Goal: Transaction & Acquisition: Purchase product/service

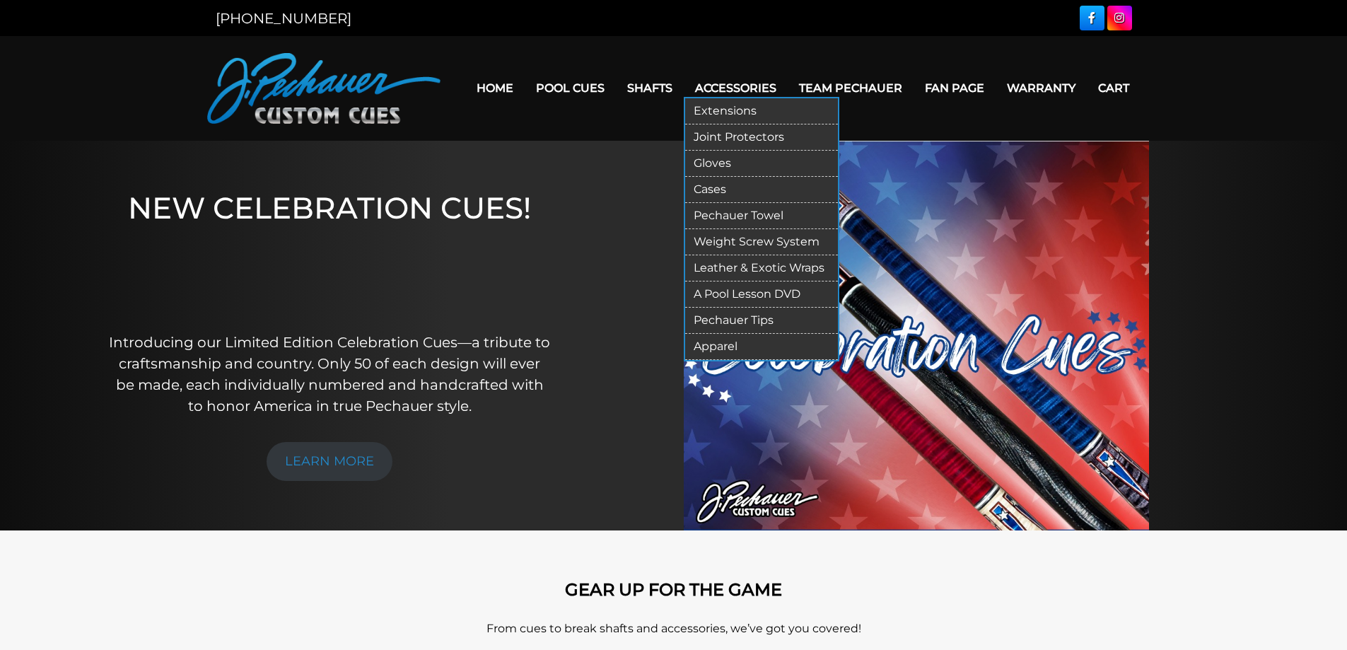
click at [719, 162] on link "Gloves" at bounding box center [761, 164] width 153 height 26
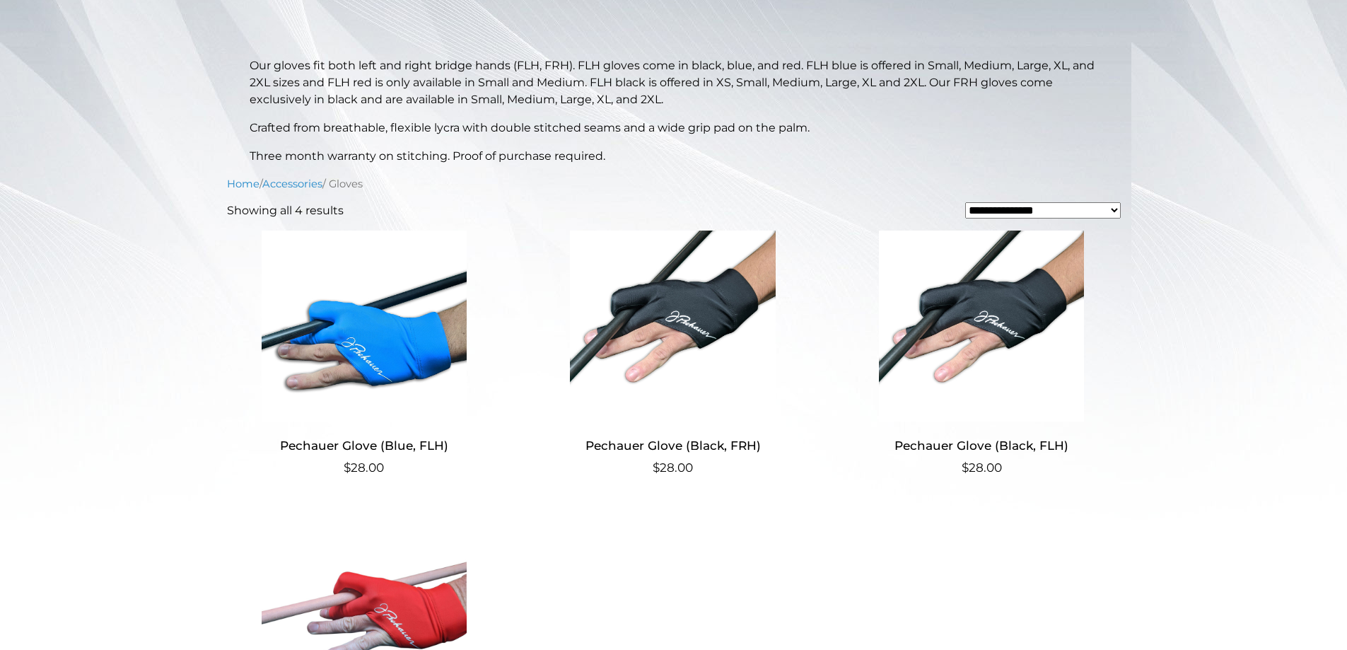
scroll to position [300, 0]
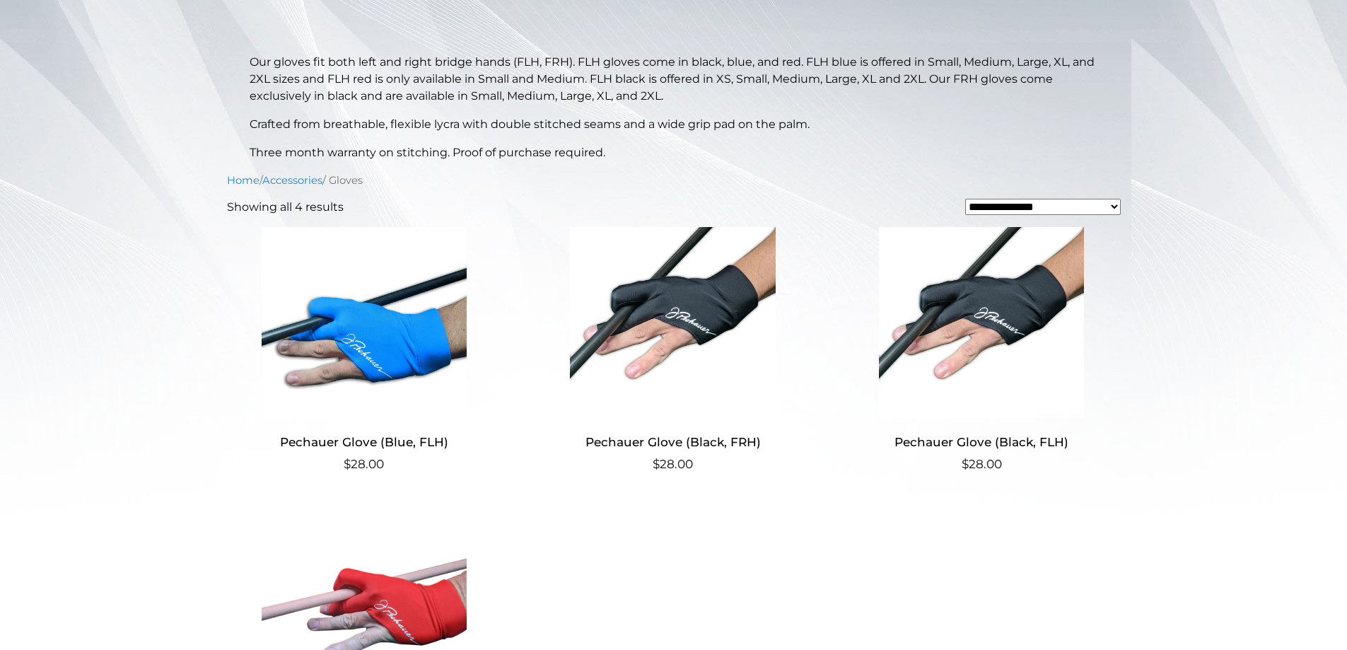
click at [708, 284] on img at bounding box center [672, 322] width 275 height 191
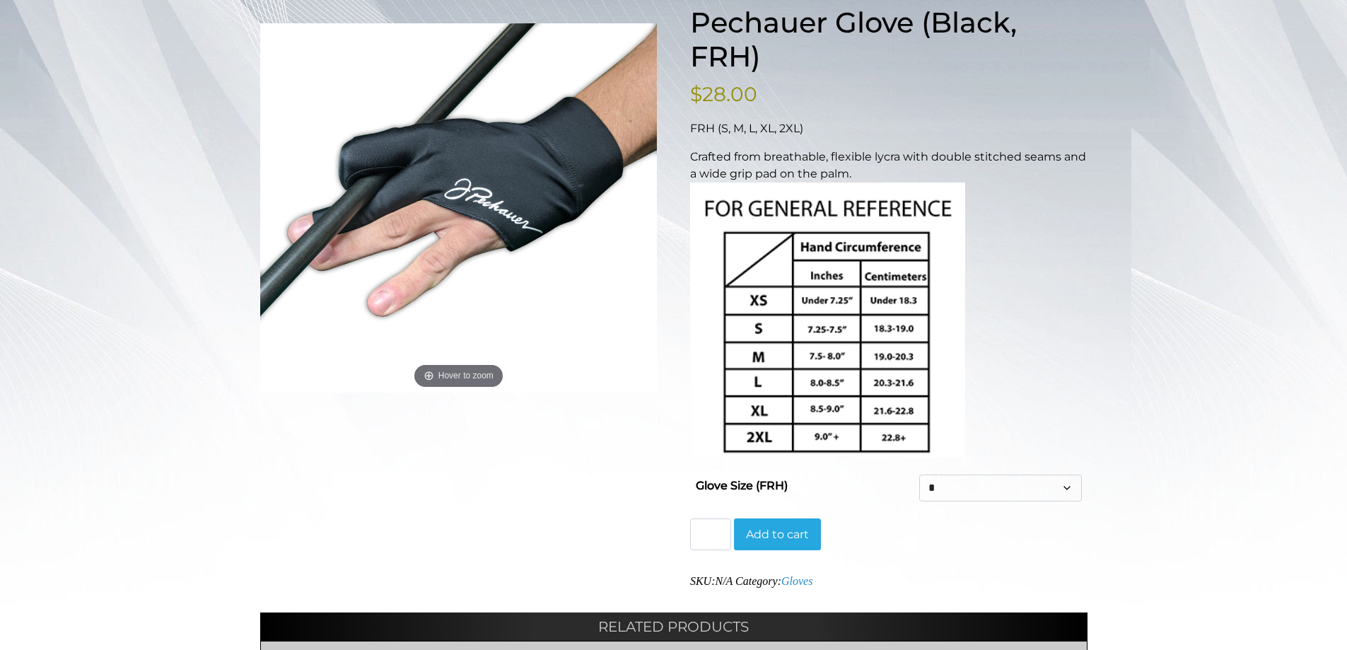
scroll to position [212, 0]
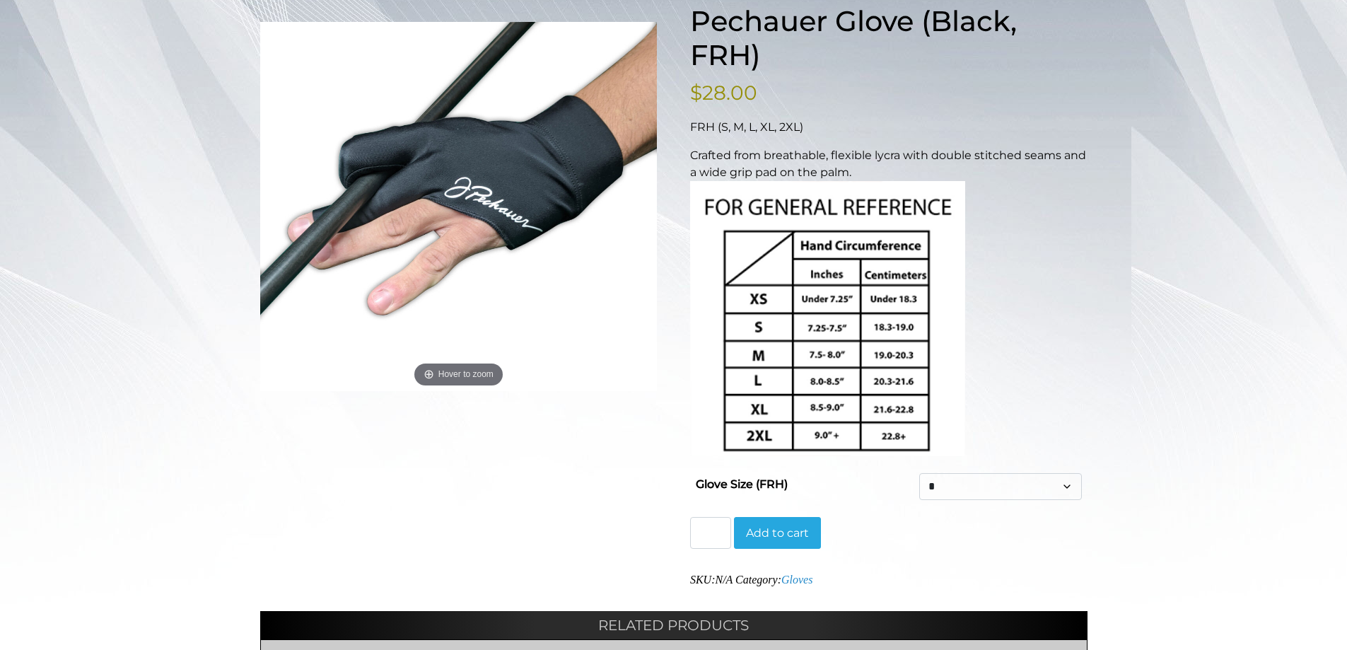
click at [1043, 487] on select "* * * ** ***" at bounding box center [1001, 486] width 162 height 27
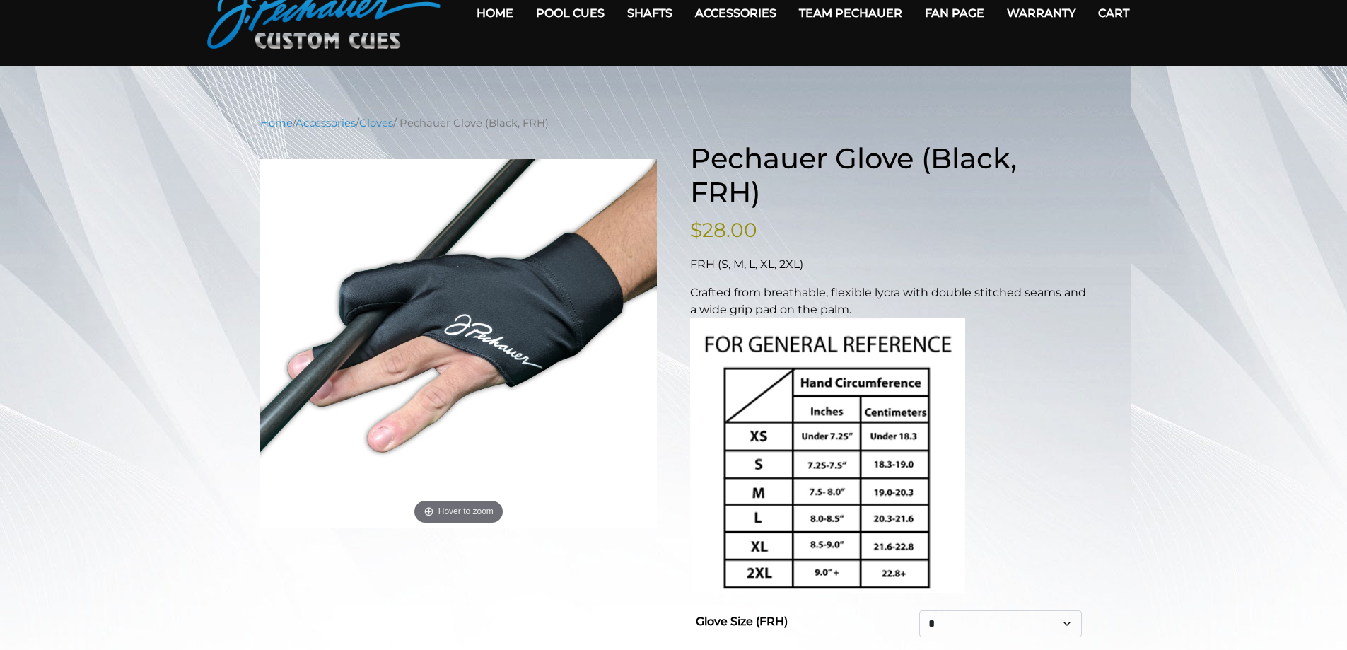
scroll to position [0, 0]
